Goal: Check status: Check status

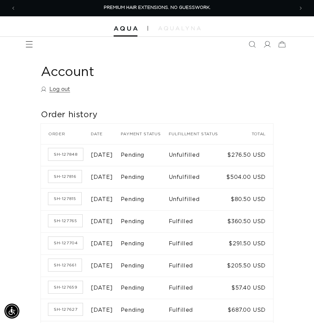
scroll to position [0, 556]
click at [67, 183] on link "SH-127871" at bounding box center [64, 176] width 33 height 12
click at [68, 160] on link "SH-127872" at bounding box center [65, 154] width 34 height 12
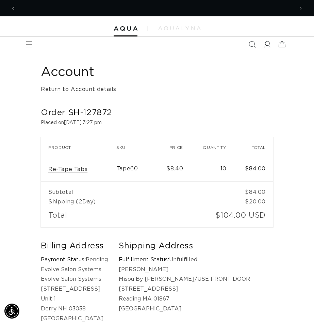
scroll to position [0, 556]
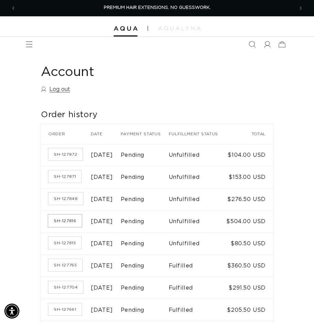
click at [69, 227] on link "SH-127816" at bounding box center [64, 221] width 33 height 12
